Goal: Task Accomplishment & Management: Use online tool/utility

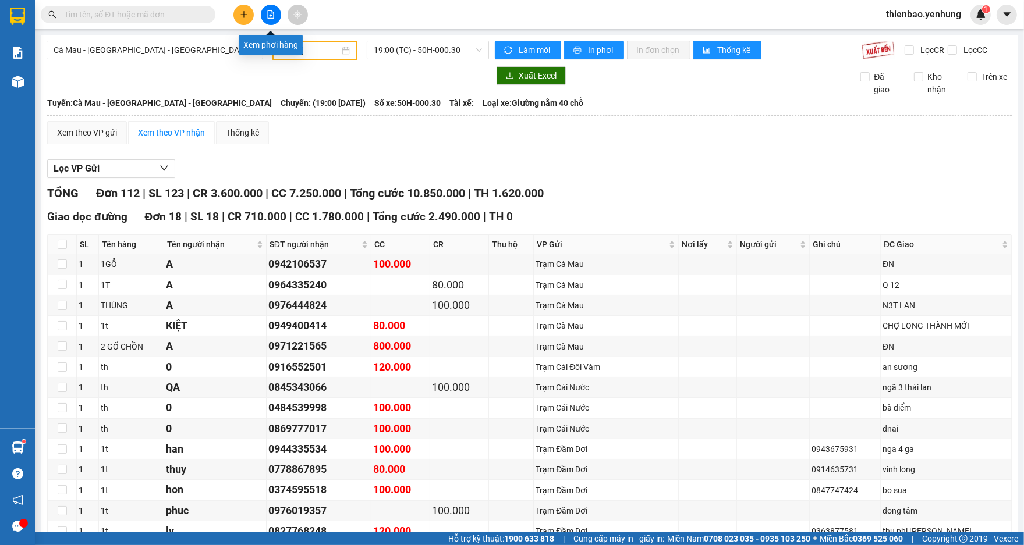
drag, startPoint x: 263, startPoint y: 17, endPoint x: 263, endPoint y: 23, distance: 6.4
click at [263, 17] on button at bounding box center [271, 15] width 20 height 20
click at [269, 16] on icon "file-add" at bounding box center [271, 14] width 8 height 8
click at [252, 48] on span "Cà Mau - [GEOGRAPHIC_DATA] - [GEOGRAPHIC_DATA]" at bounding box center [155, 49] width 203 height 17
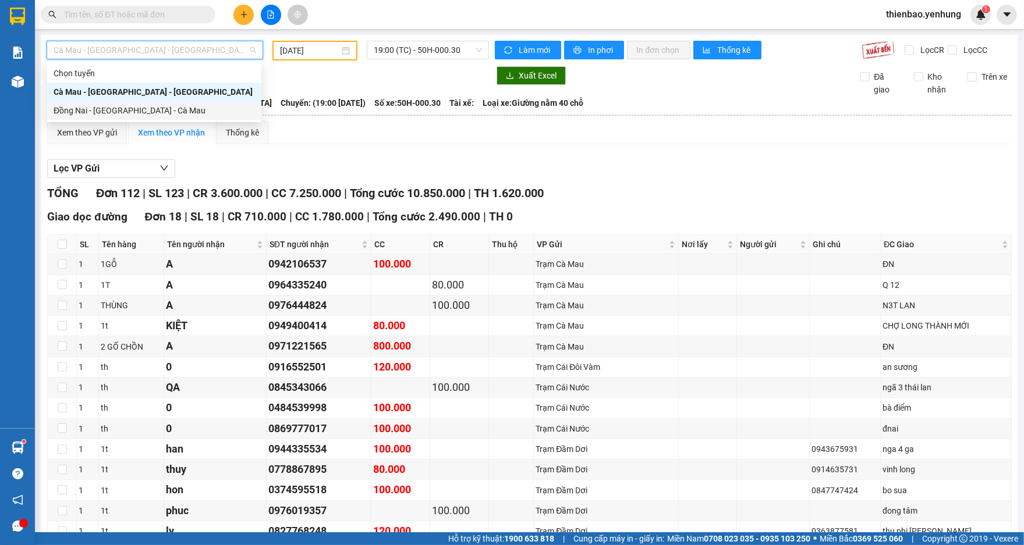
click at [180, 109] on div "Đồng Nai - [GEOGRAPHIC_DATA] - Cà Mau" at bounding box center [154, 110] width 201 height 13
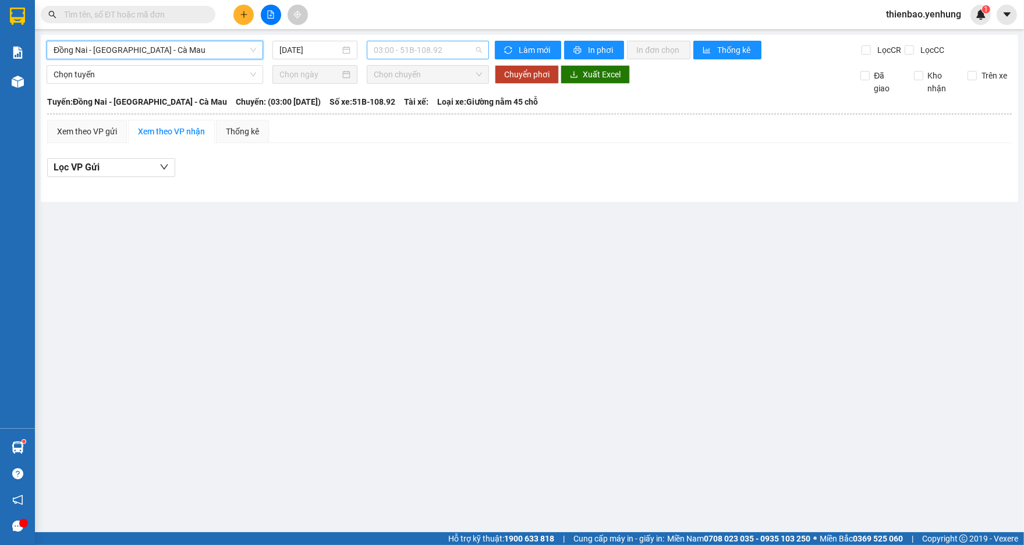
click at [478, 47] on span "03:00 - 51B-108.92" at bounding box center [428, 49] width 108 height 17
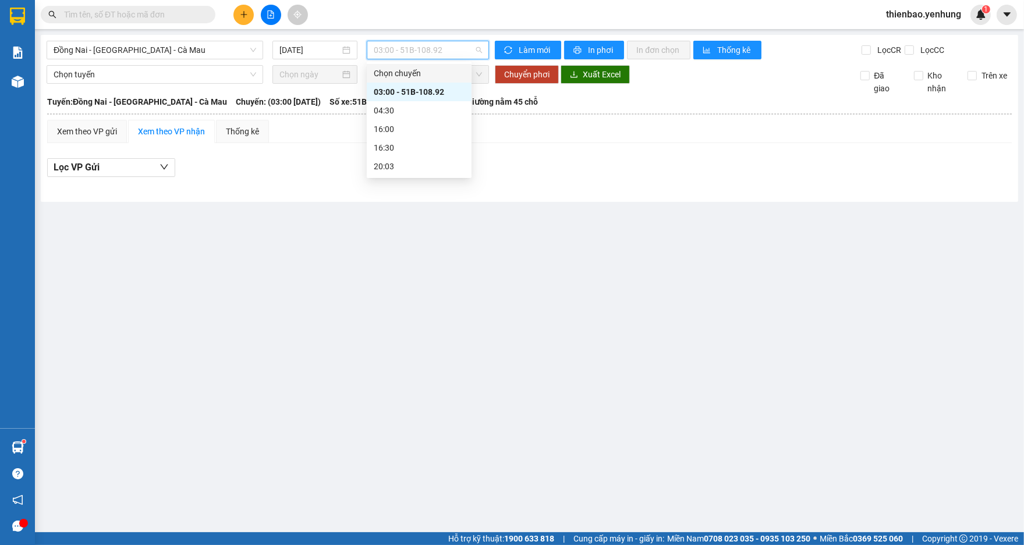
click at [474, 52] on span "03:00 - 51B-108.92" at bounding box center [428, 49] width 108 height 17
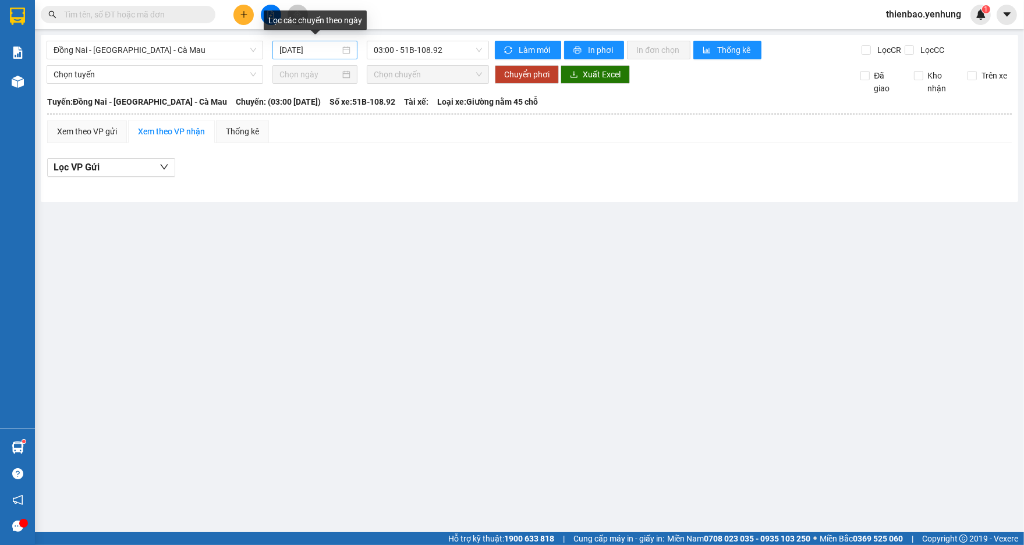
click at [347, 51] on div "[DATE]" at bounding box center [314, 50] width 71 height 13
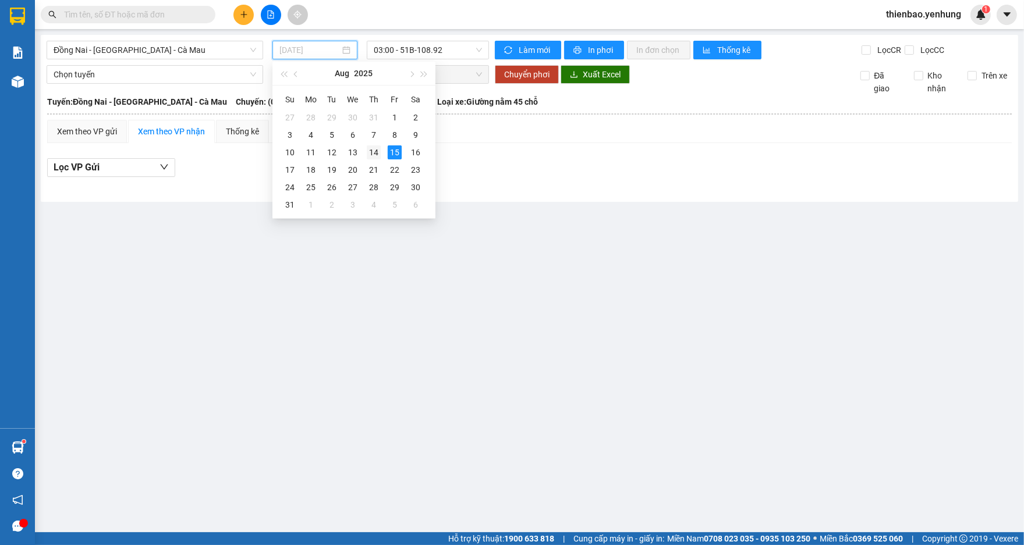
click at [369, 152] on div "14" at bounding box center [374, 152] width 14 height 14
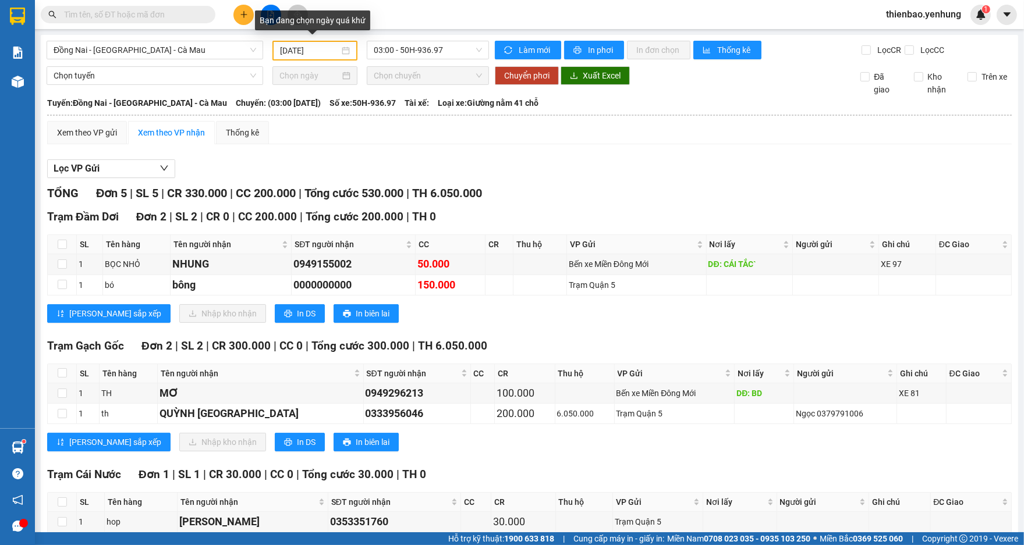
click at [339, 48] on div "[DATE]" at bounding box center [315, 50] width 70 height 13
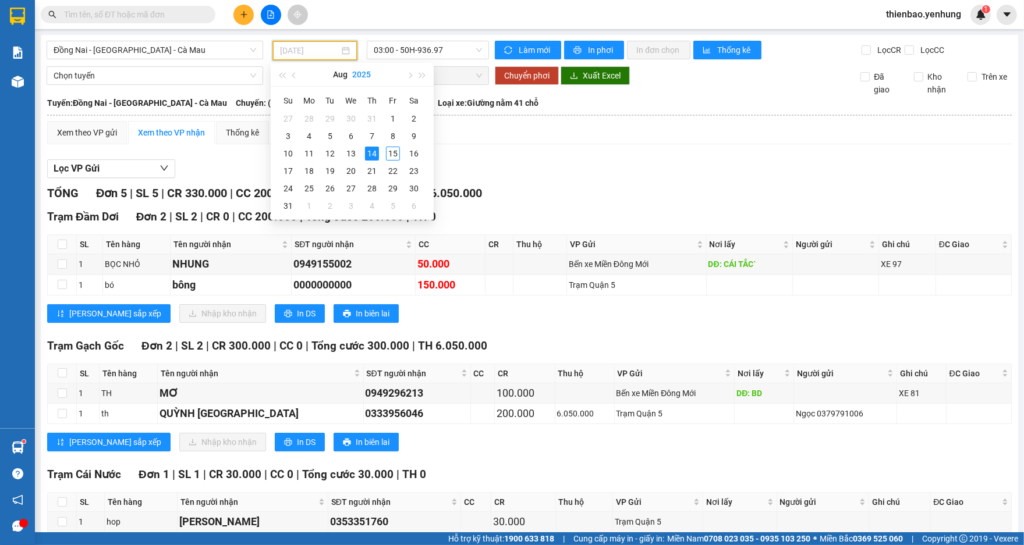
type input "[DATE]"
click at [344, 46] on div "[DATE]" at bounding box center [315, 50] width 70 height 13
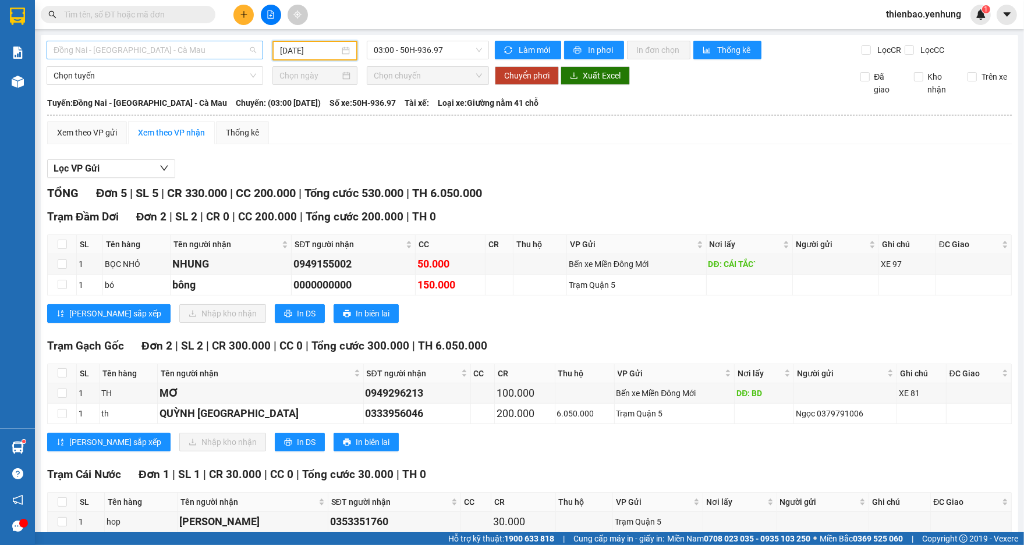
click at [250, 48] on span "Đồng Nai - [GEOGRAPHIC_DATA] - Cà Mau" at bounding box center [155, 49] width 203 height 17
click at [439, 14] on div "Kết quả tìm kiếm ( 0 ) Bộ lọc No Data thienbao.yenhung 1" at bounding box center [512, 14] width 1024 height 29
drag, startPoint x: 903, startPoint y: 0, endPoint x: 967, endPoint y: -24, distance: 68.9
click at [967, 0] on html "Kết quả tìm kiếm ( 0 ) Bộ lọc No Data thienbao.yenhung 1 Báo cáo Báo cáo thống …" at bounding box center [512, 272] width 1024 height 545
